Goal: Check status: Check status

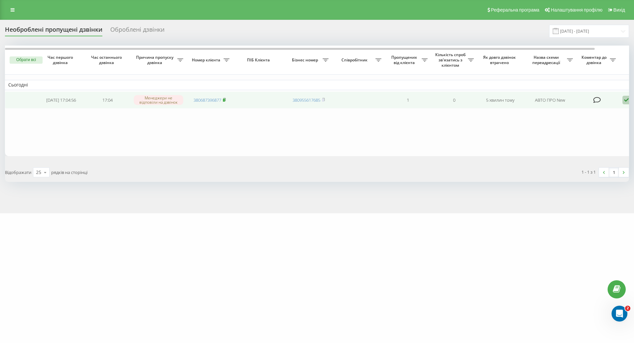
click at [225, 100] on rect at bounding box center [224, 100] width 2 height 3
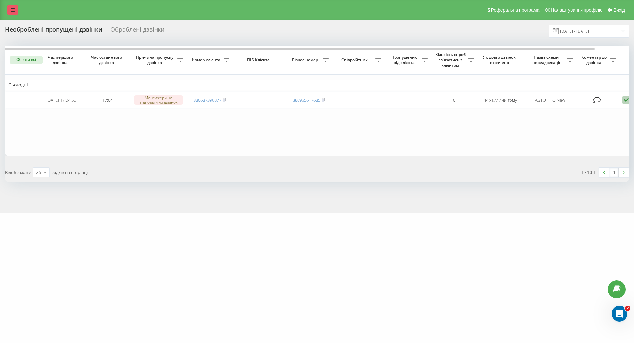
click at [13, 6] on link at bounding box center [13, 9] width 12 height 9
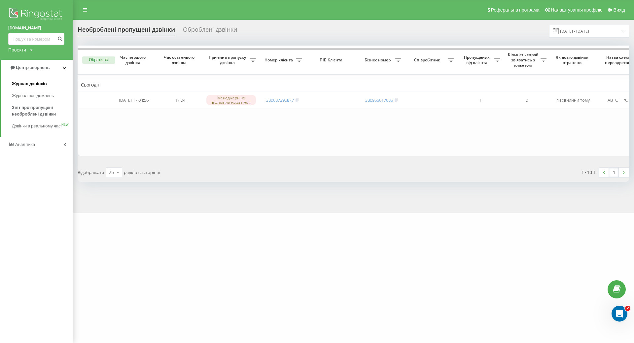
click at [31, 81] on span "Журнал дзвінків" at bounding box center [29, 84] width 35 height 7
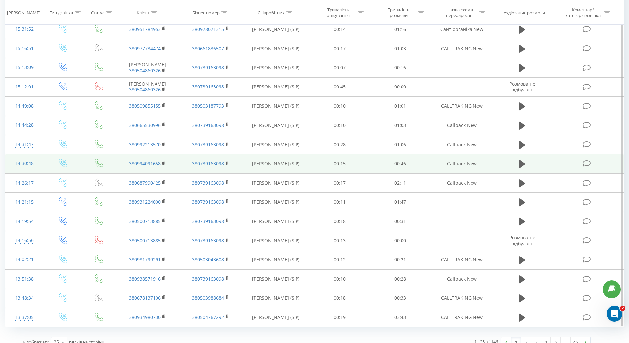
scroll to position [261, 0]
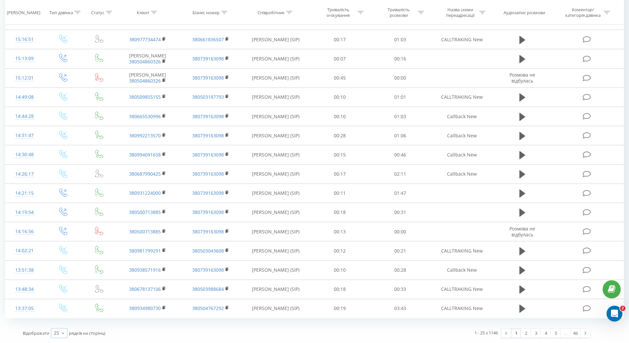
click at [58, 336] on icon at bounding box center [63, 333] width 10 height 13
click at [60, 318] on div "50" at bounding box center [59, 314] width 16 height 10
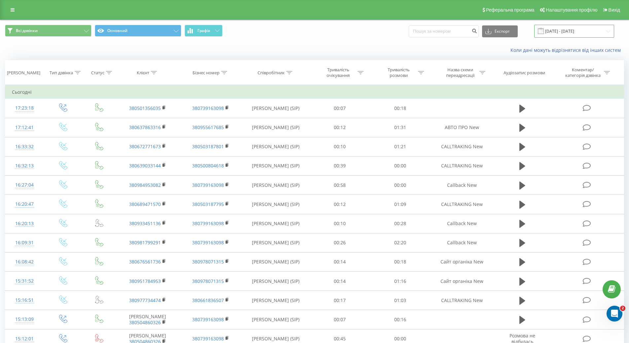
click at [579, 29] on input "20.07.2025 - 20.08.2025" at bounding box center [574, 31] width 80 height 13
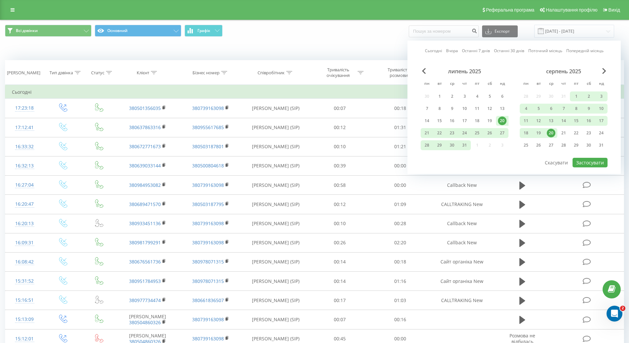
click at [551, 135] on div "20" at bounding box center [551, 133] width 9 height 9
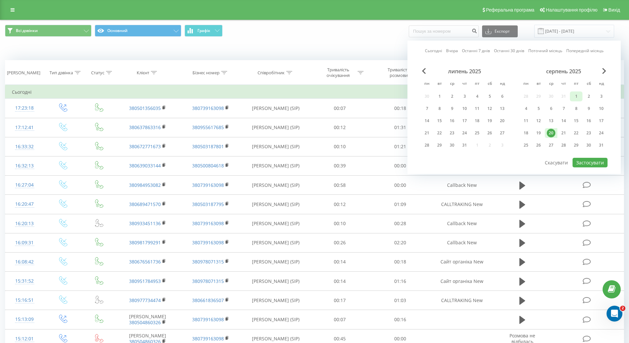
click at [575, 93] on div "1" at bounding box center [576, 96] width 9 height 9
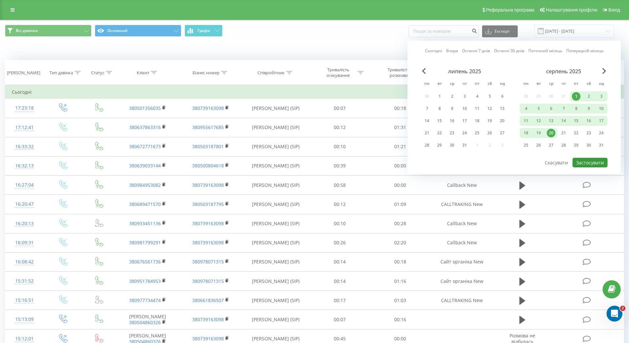
click at [581, 162] on button "Застосувати" at bounding box center [590, 163] width 35 height 10
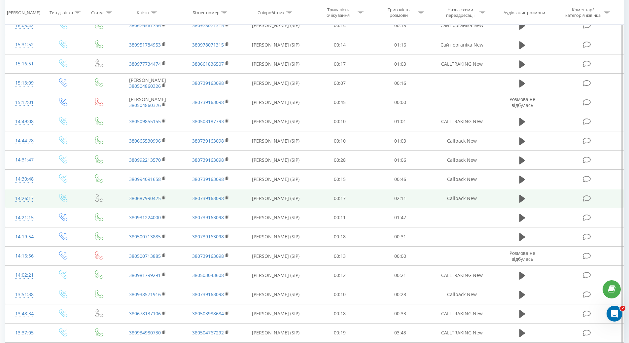
scroll to position [5, 0]
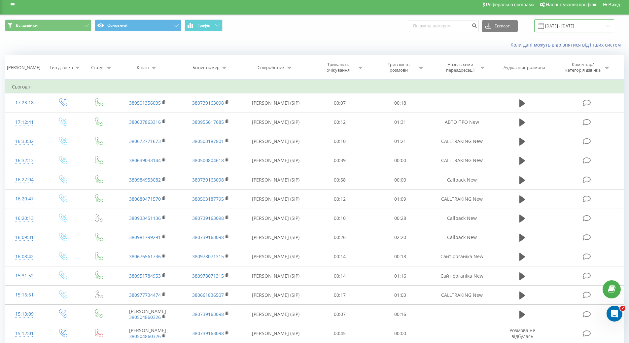
click at [565, 24] on input "01.08.2025 - 20.08.2025" at bounding box center [574, 25] width 80 height 13
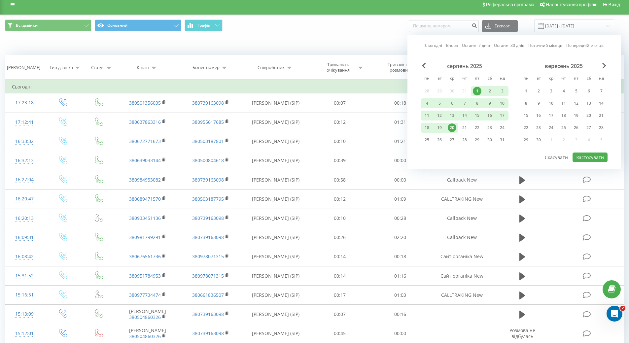
click at [450, 127] on div "20" at bounding box center [452, 128] width 9 height 9
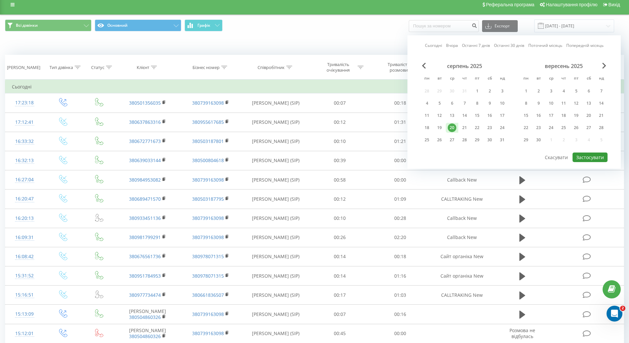
click at [575, 156] on button "Застосувати" at bounding box center [590, 158] width 35 height 10
type input "[DATE] - [DATE]"
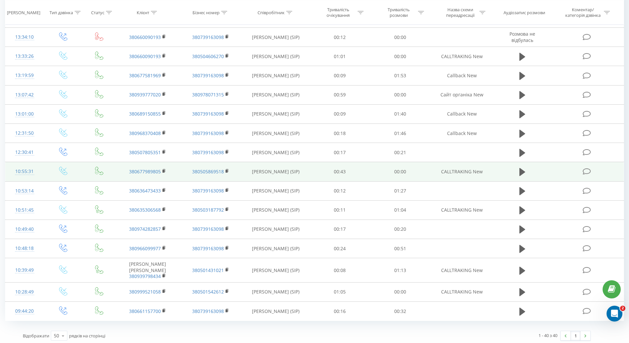
scroll to position [554, 0]
